Goal: Task Accomplishment & Management: Manage account settings

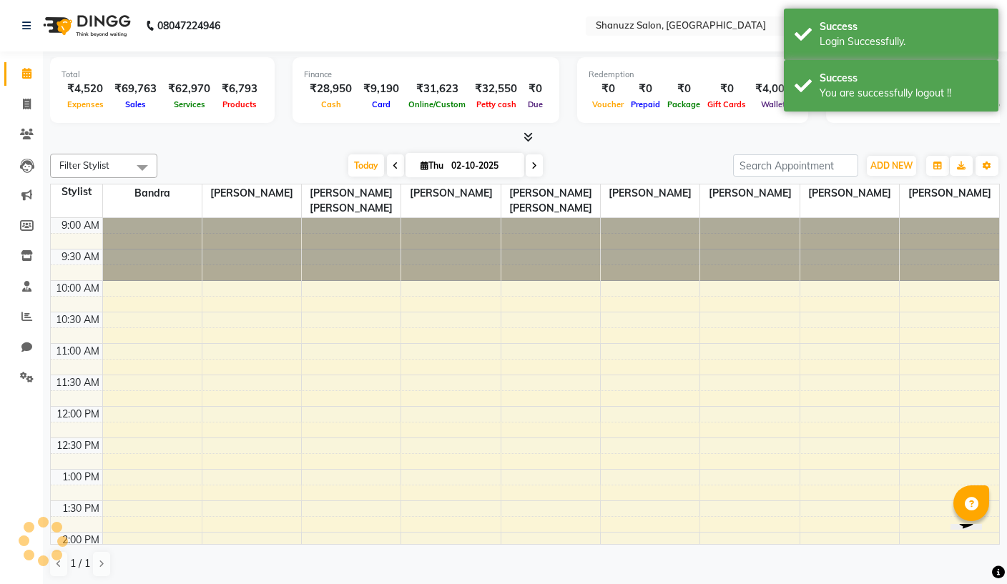
scroll to position [527, 0]
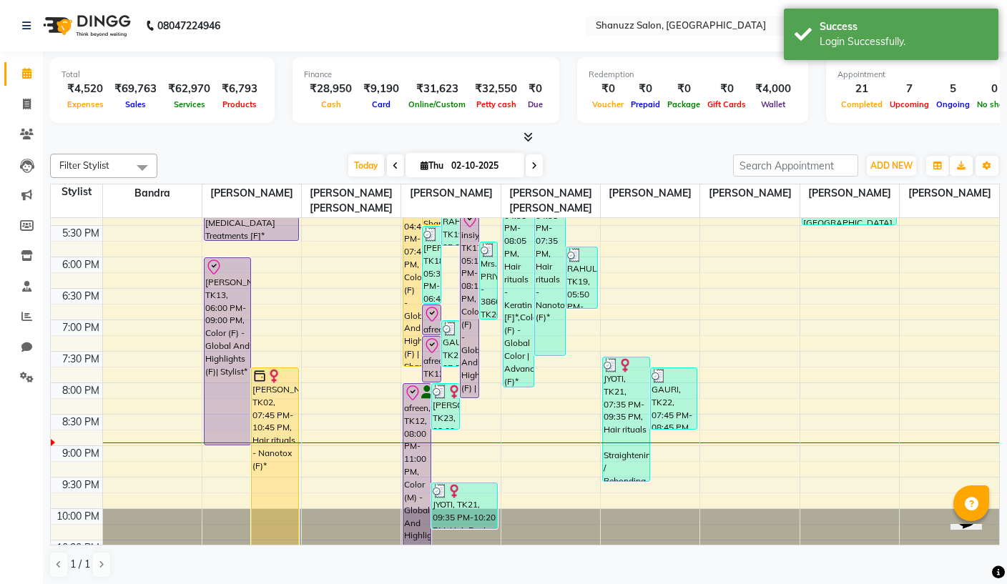
click at [26, 372] on icon at bounding box center [27, 377] width 14 height 11
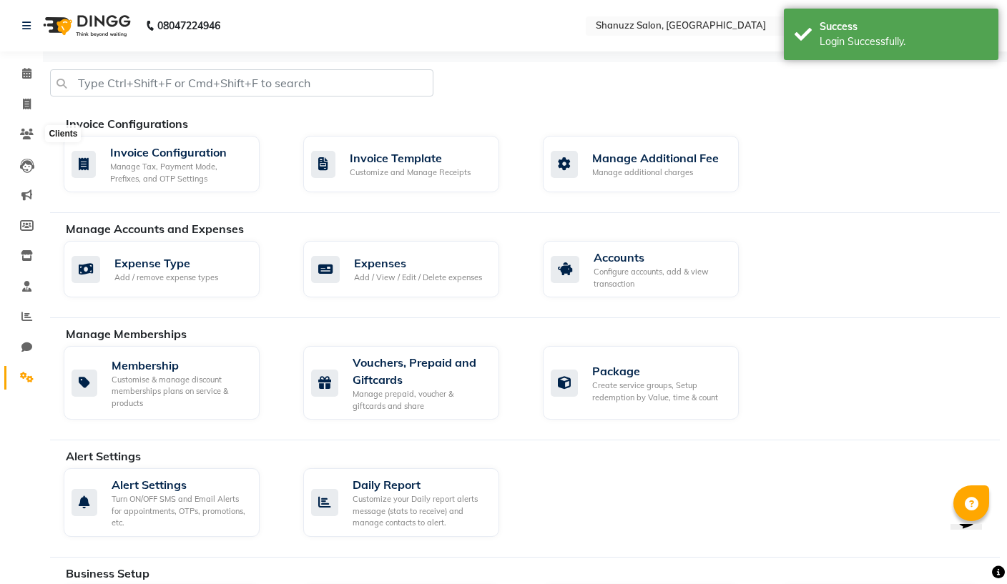
click at [26, 134] on icon at bounding box center [27, 134] width 14 height 11
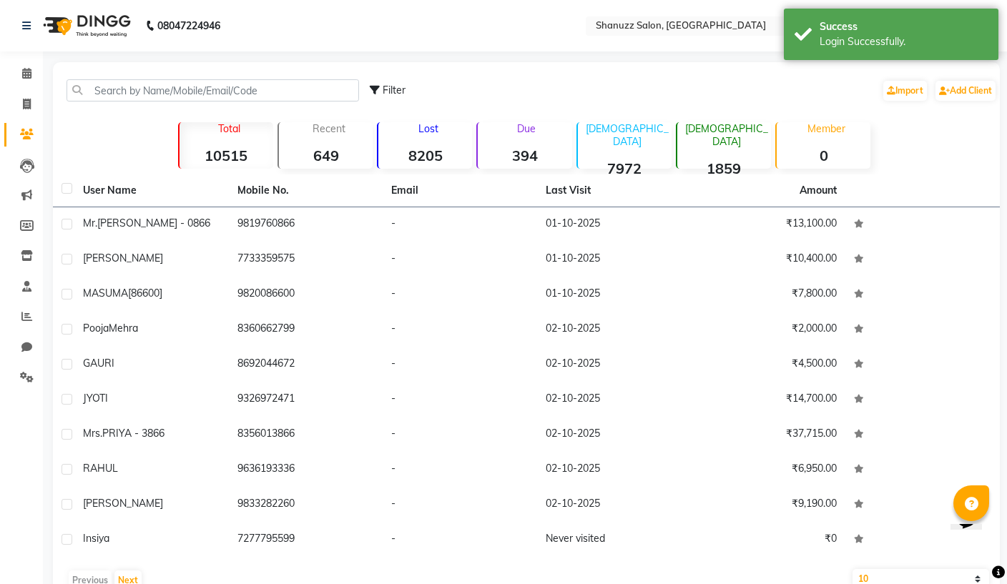
click at [19, 205] on link "Marketing" at bounding box center [21, 196] width 34 height 24
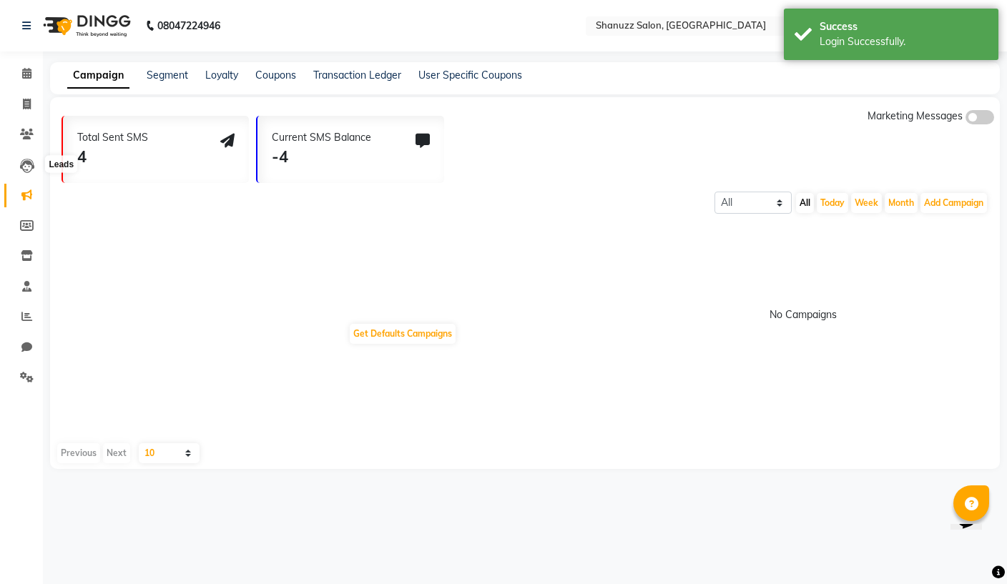
click at [29, 162] on icon at bounding box center [27, 166] width 14 height 14
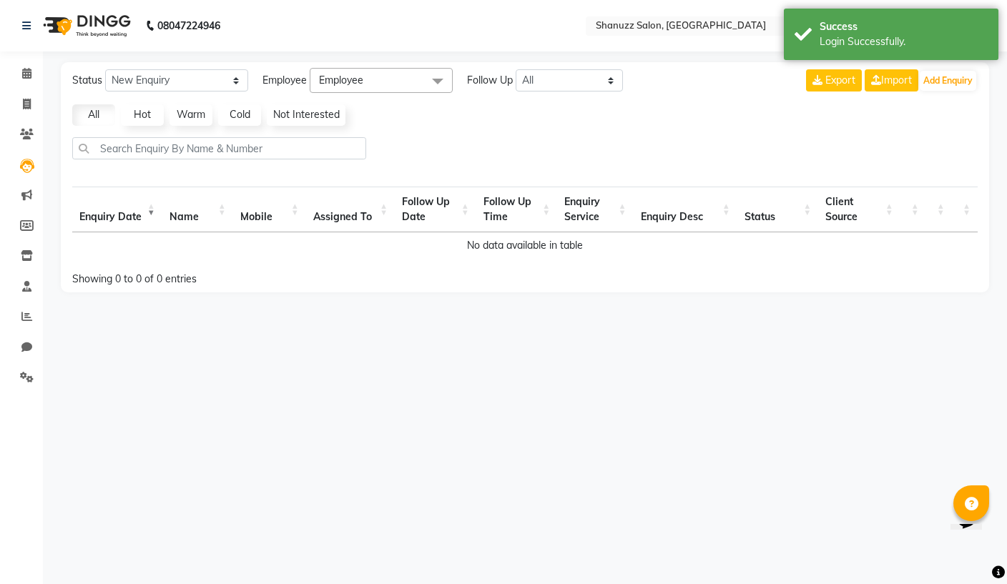
click at [16, 276] on link "Staff" at bounding box center [21, 287] width 34 height 24
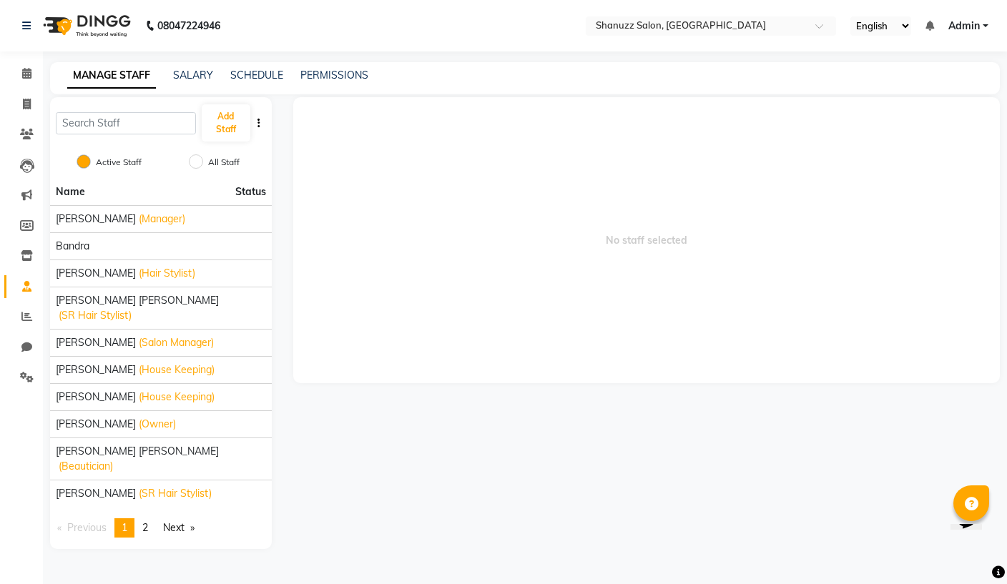
click at [318, 75] on link "PERMISSIONS" at bounding box center [334, 75] width 68 height 13
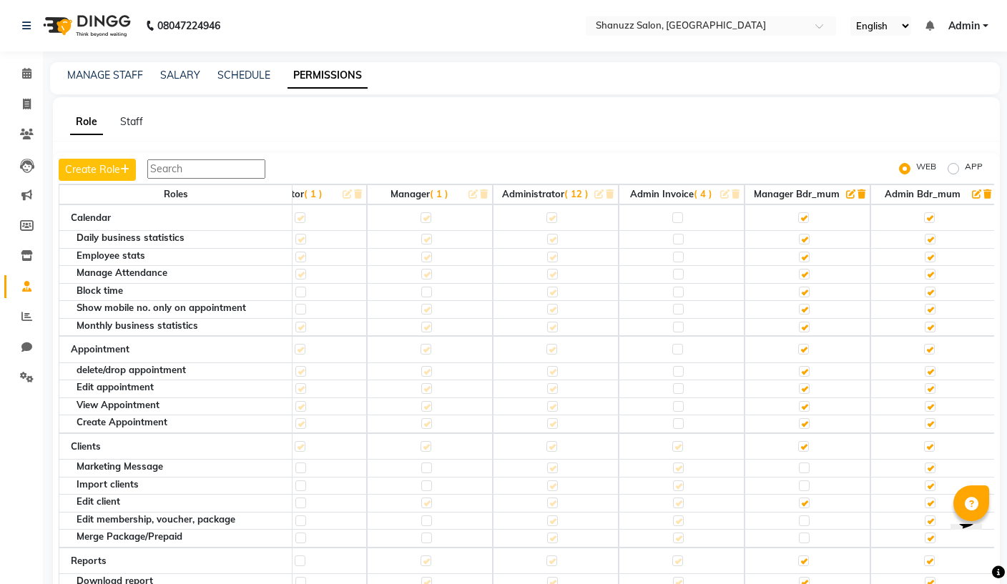
scroll to position [0, 52]
click at [596, 29] on input "text" at bounding box center [696, 27] width 207 height 14
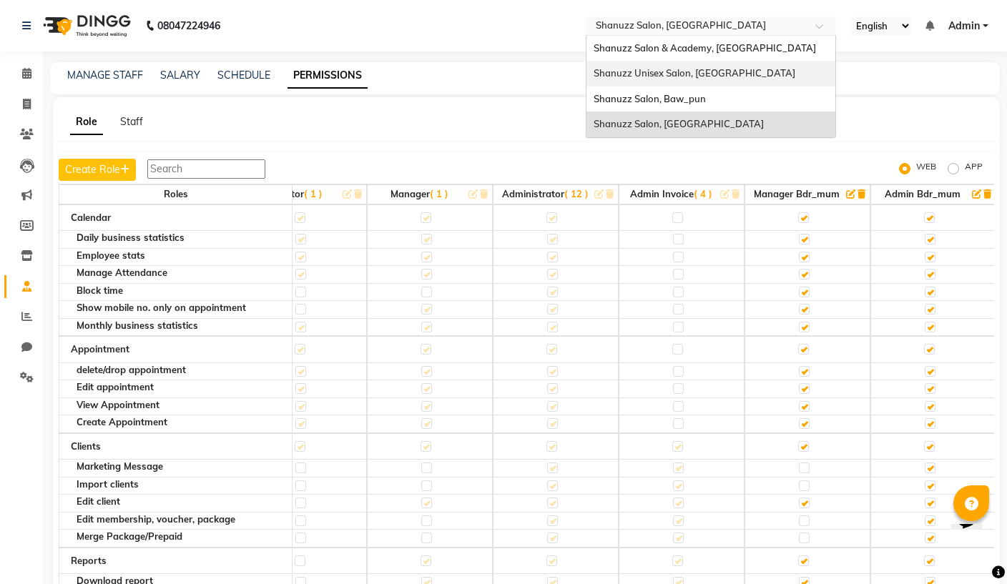
click at [586, 69] on div "Shanuzz Unisex Salon, [GEOGRAPHIC_DATA]" at bounding box center [710, 74] width 249 height 26
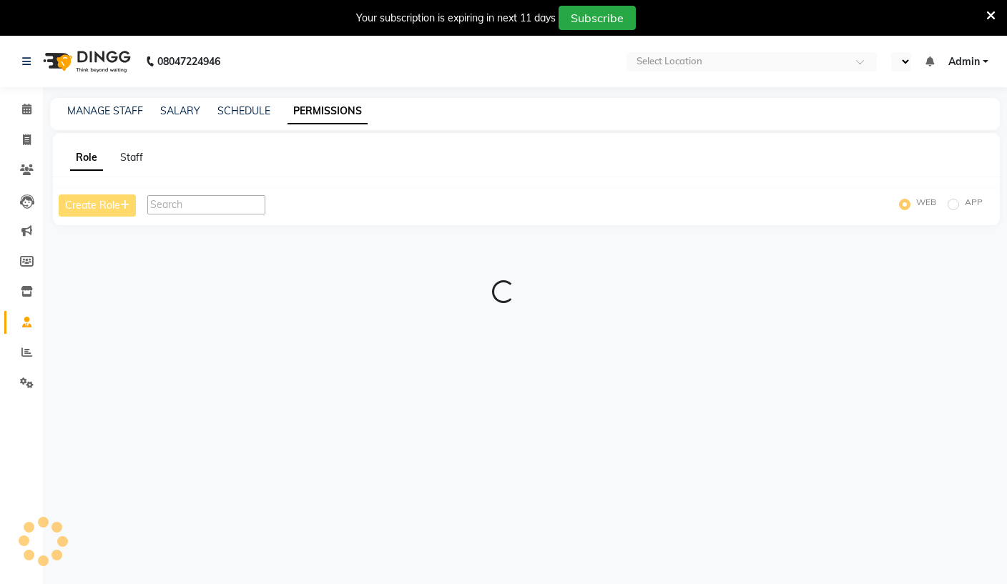
select select "en"
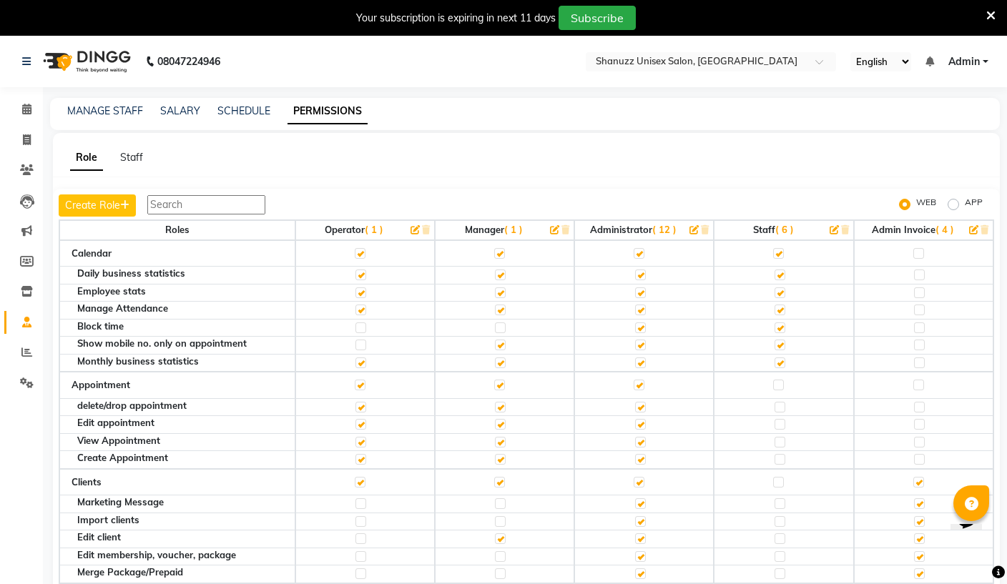
click at [550, 227] on icon "button" at bounding box center [554, 229] width 9 height 9
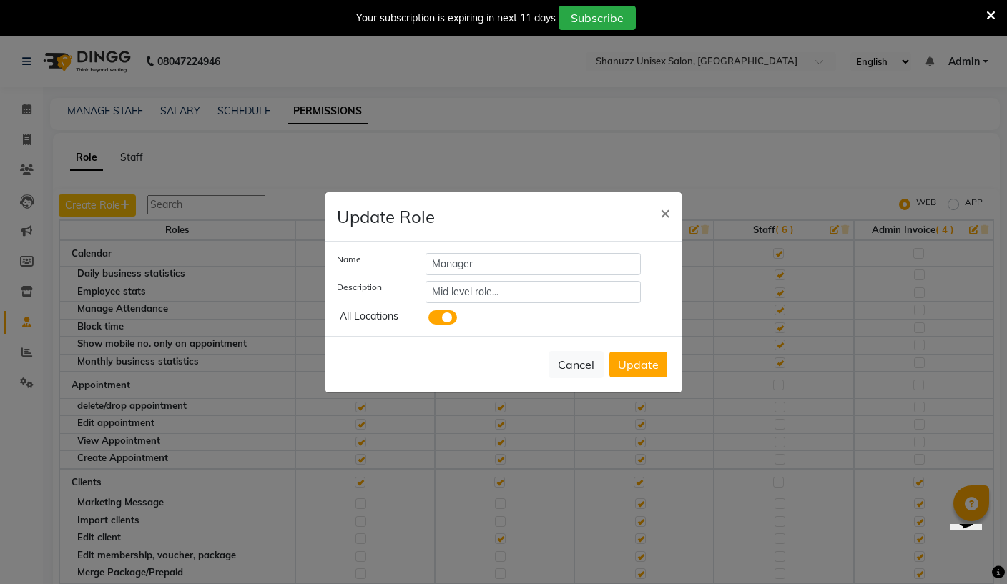
click at [443, 319] on span at bounding box center [442, 317] width 29 height 14
click at [428, 320] on input "checkbox" at bounding box center [428, 320] width 0 height 0
click at [645, 372] on button "Update" at bounding box center [638, 365] width 58 height 26
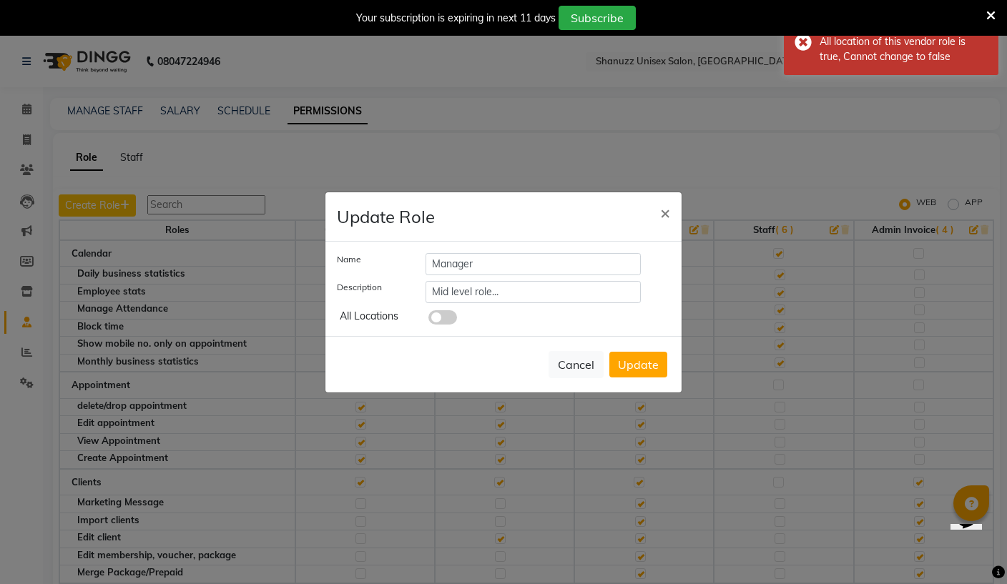
click at [661, 219] on span "×" at bounding box center [665, 212] width 10 height 21
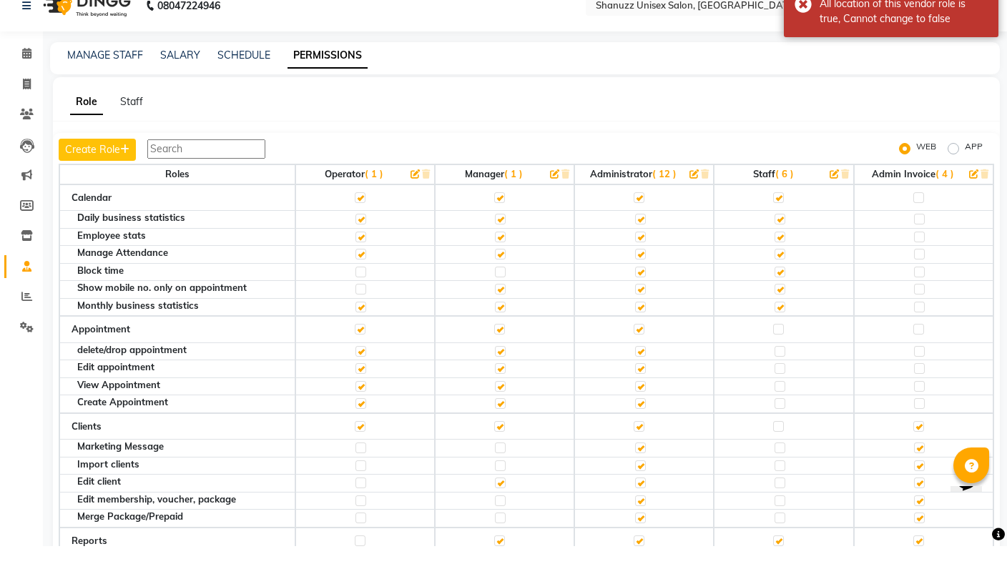
scroll to position [50, 0]
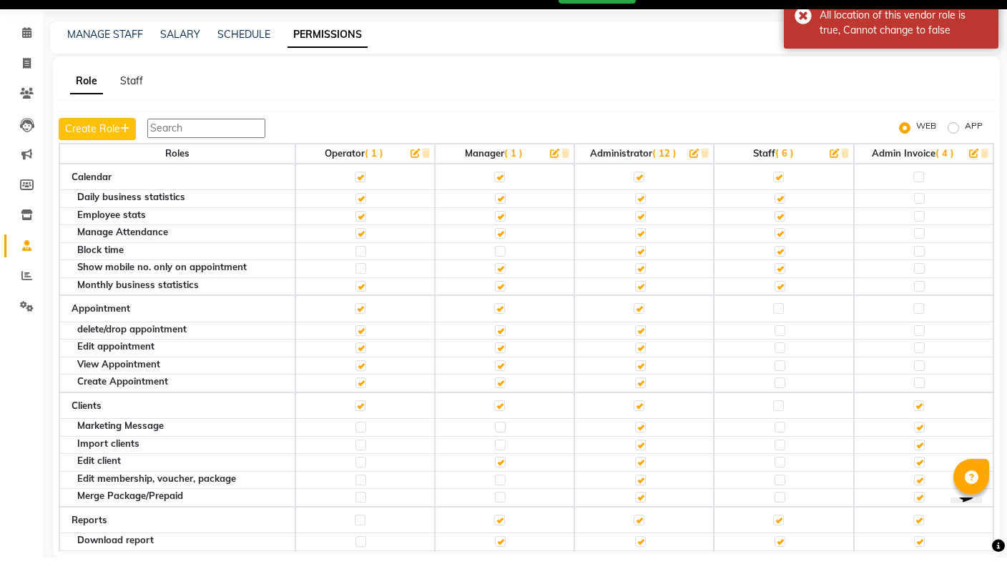
click at [689, 175] on icon "button" at bounding box center [693, 179] width 9 height 9
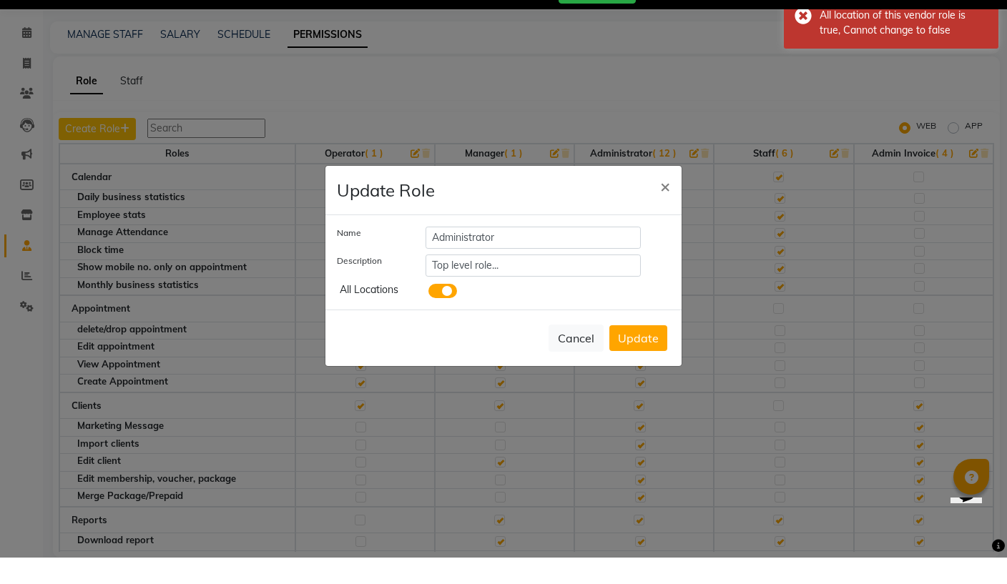
click at [802, 210] on ngb-modal-window "Update Role × Name Administrator Description Top level role... All Locations Ca…" at bounding box center [503, 292] width 1007 height 584
click at [661, 202] on span "×" at bounding box center [665, 212] width 10 height 21
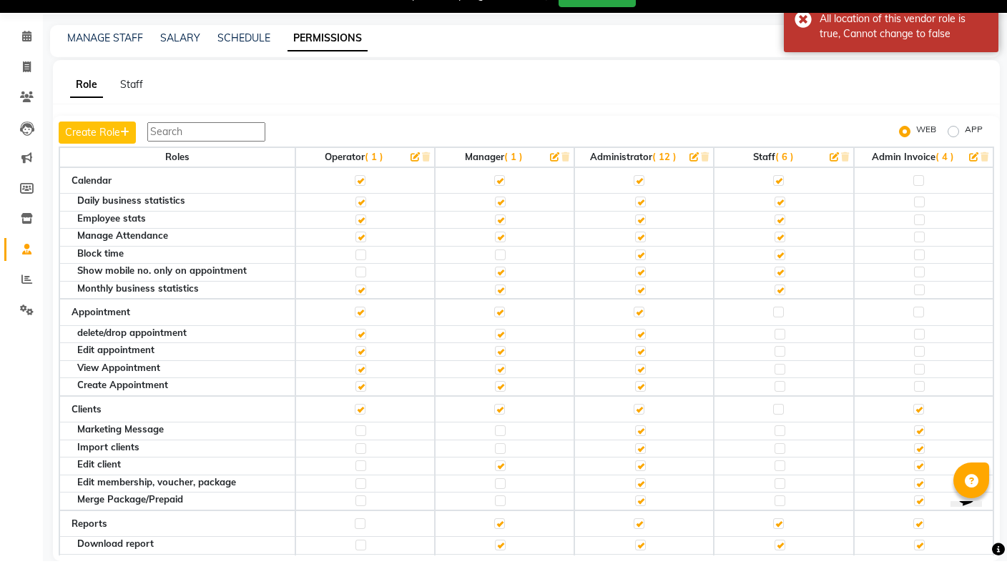
scroll to position [55, 0]
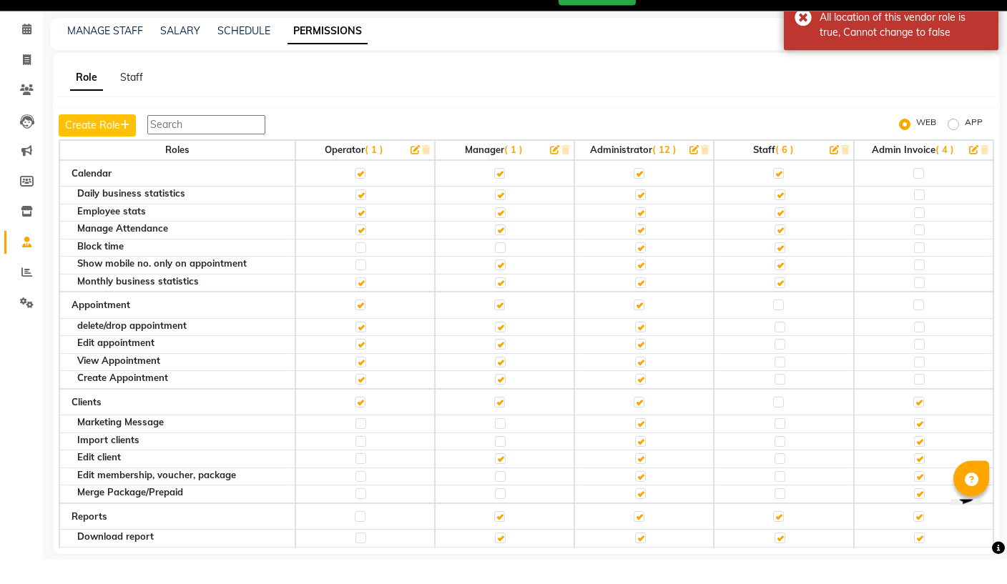
click at [972, 170] on icon "button" at bounding box center [973, 174] width 9 height 9
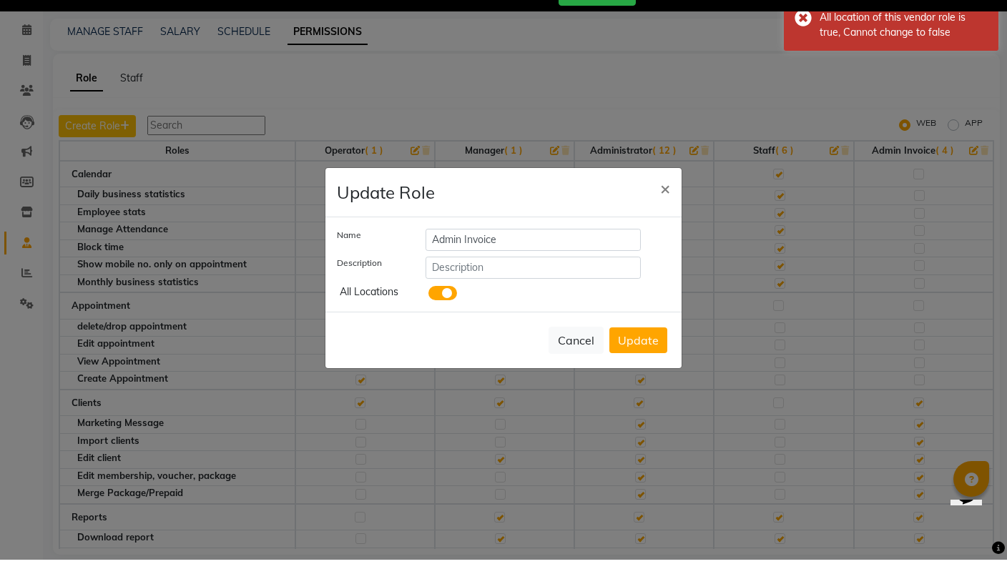
click at [664, 202] on span "×" at bounding box center [665, 212] width 10 height 21
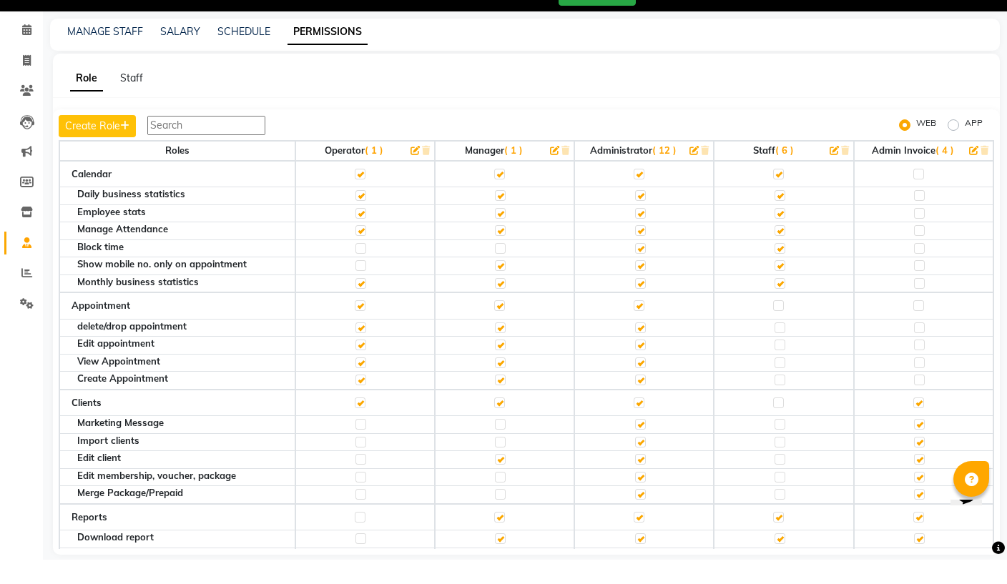
click at [832, 170] on icon "button" at bounding box center [834, 174] width 9 height 9
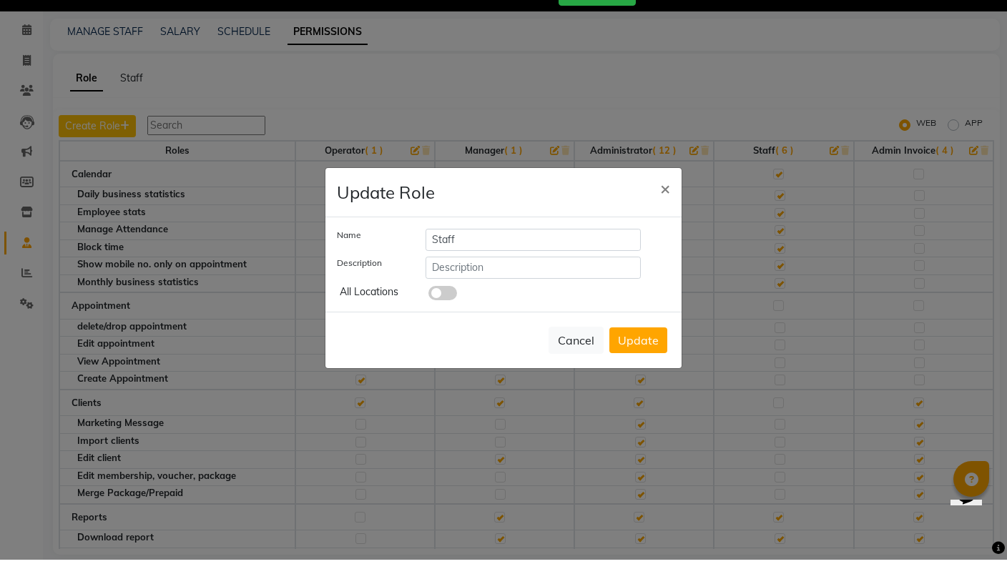
click at [655, 200] on button "×" at bounding box center [665, 212] width 33 height 40
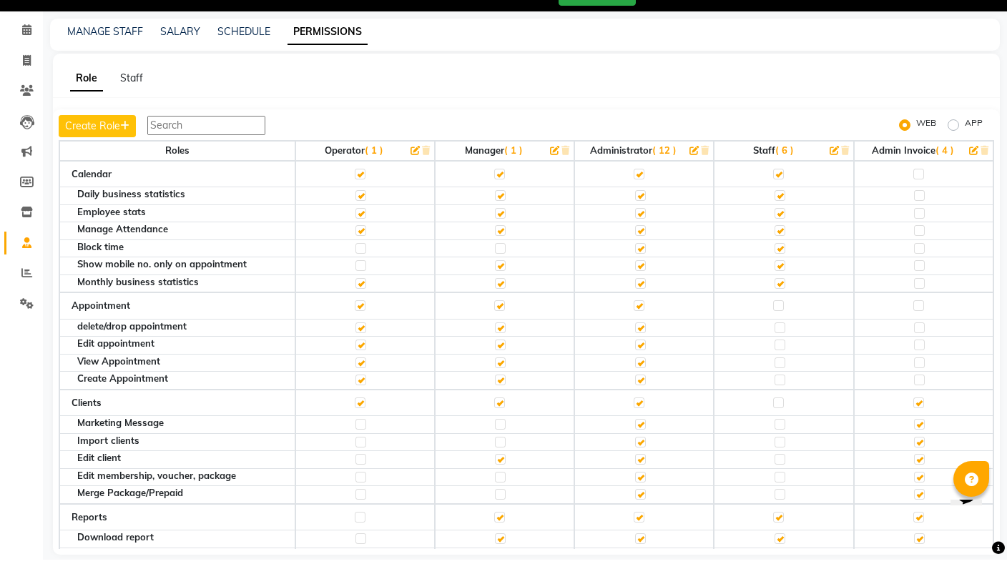
click at [416, 170] on icon "button" at bounding box center [415, 174] width 9 height 9
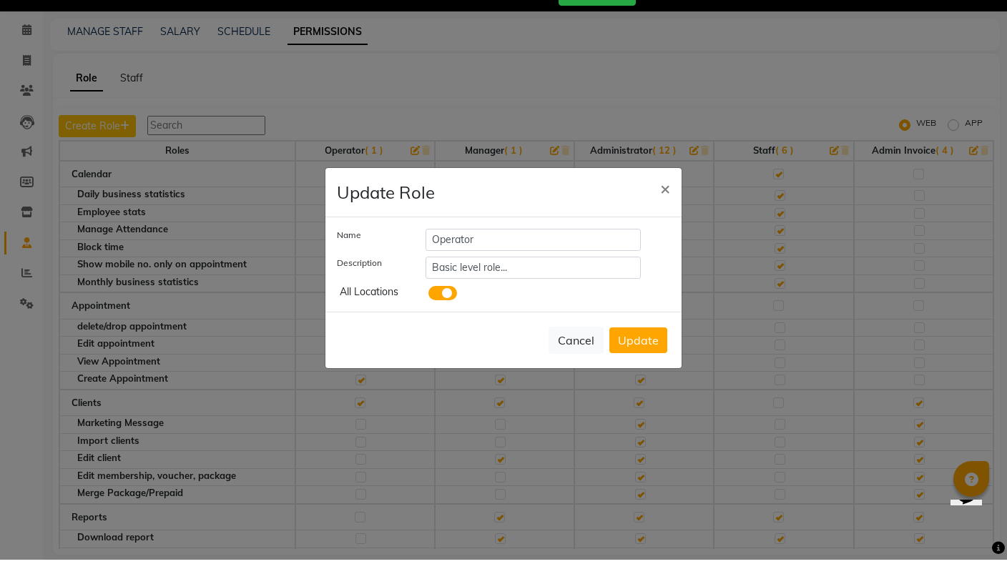
click at [662, 202] on span "×" at bounding box center [665, 212] width 10 height 21
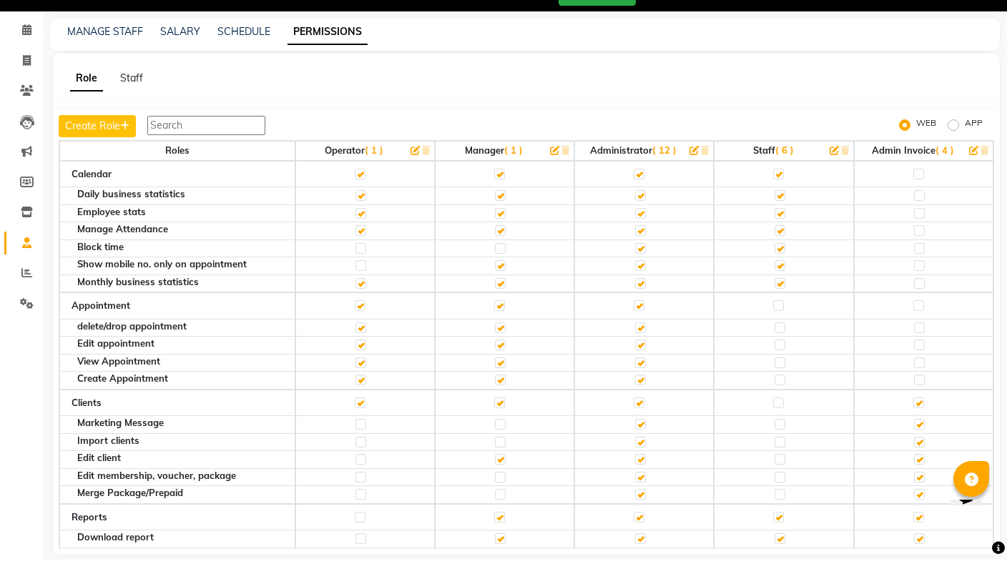
scroll to position [0, 0]
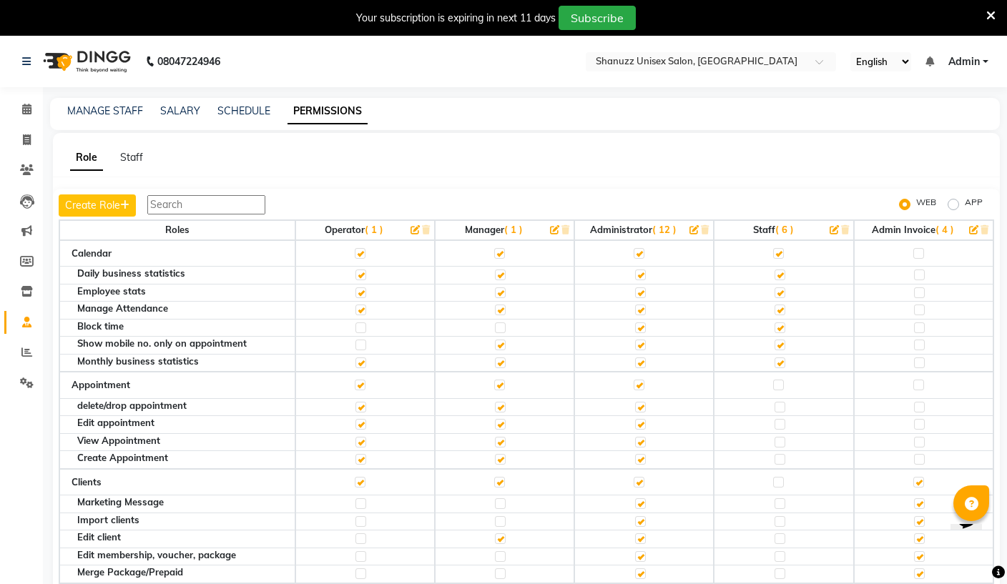
click at [967, 63] on span "Admin" at bounding box center [963, 61] width 31 height 15
click at [930, 130] on link "Sign out" at bounding box center [915, 134] width 131 height 22
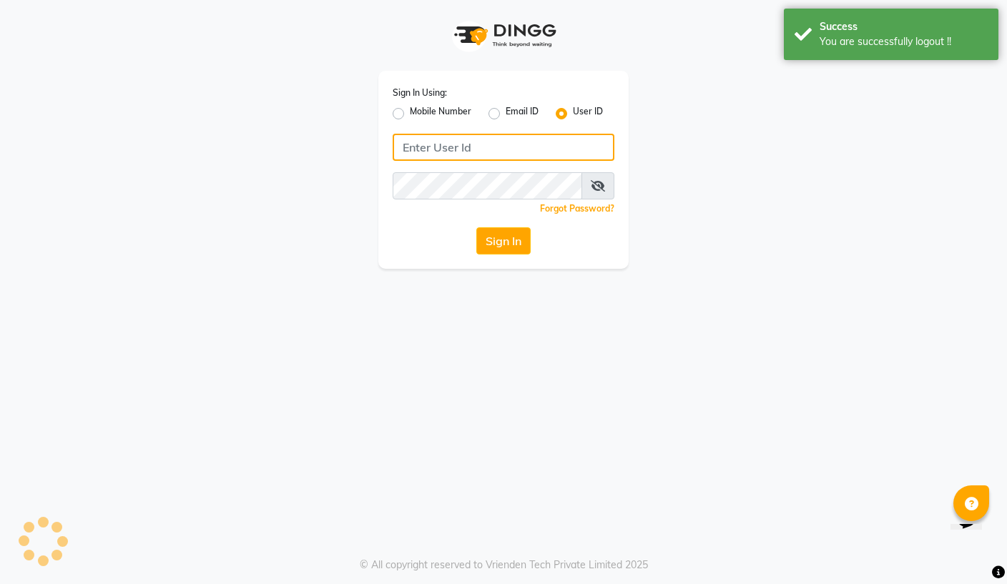
type input "9867429173"
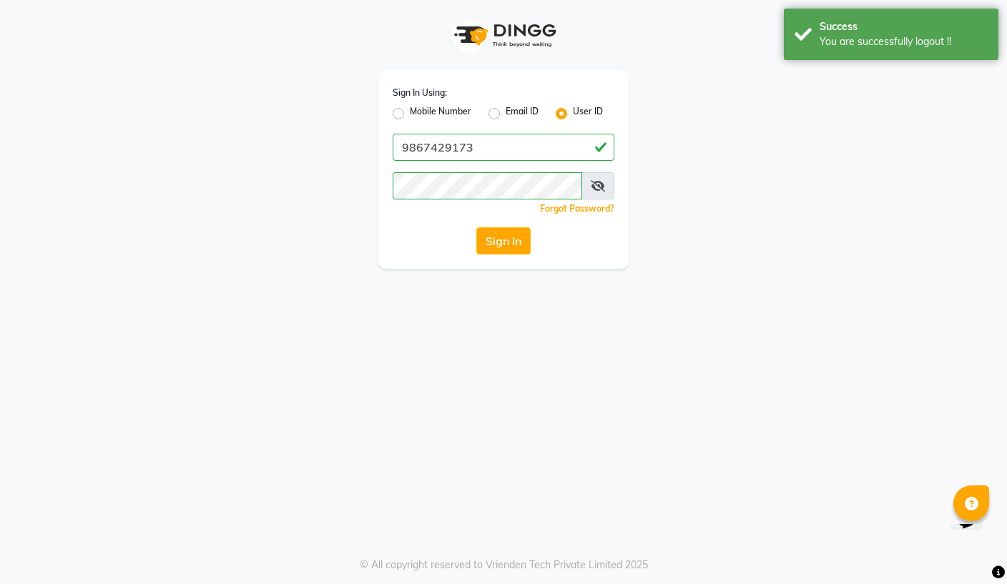
click at [400, 105] on div "Mobile Number" at bounding box center [432, 113] width 79 height 17
click at [410, 114] on label "Mobile Number" at bounding box center [441, 113] width 62 height 17
click at [410, 114] on input "Mobile Number" at bounding box center [414, 109] width 9 height 9
radio input "true"
radio input "false"
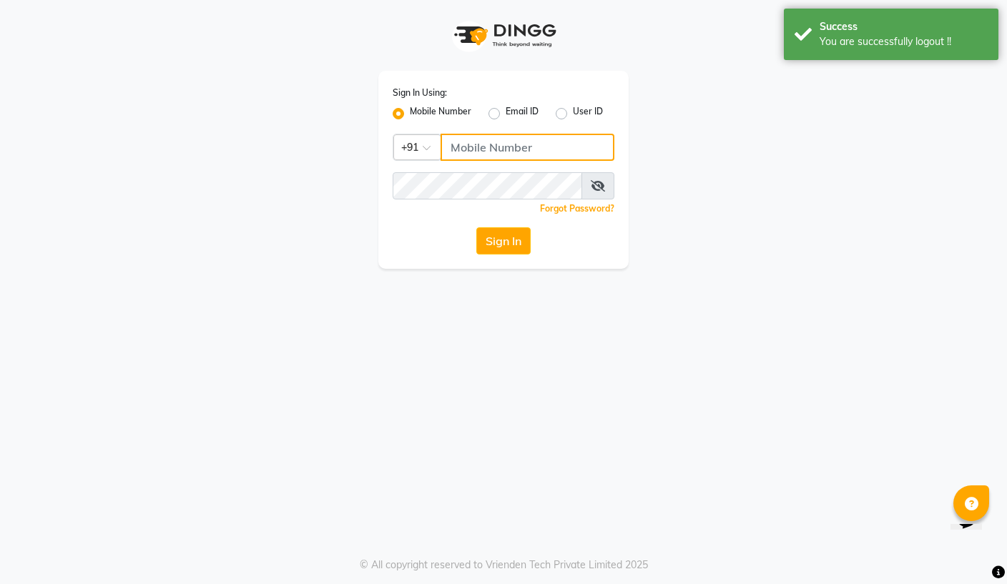
type input "9867429173"
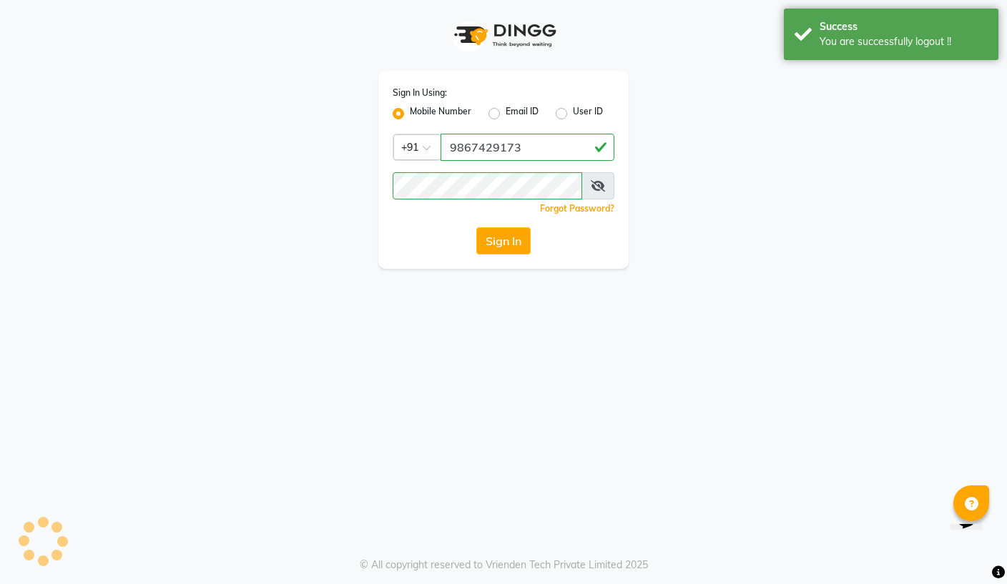
click at [503, 229] on button "Sign In" at bounding box center [503, 240] width 54 height 27
